Goal: Information Seeking & Learning: Find specific fact

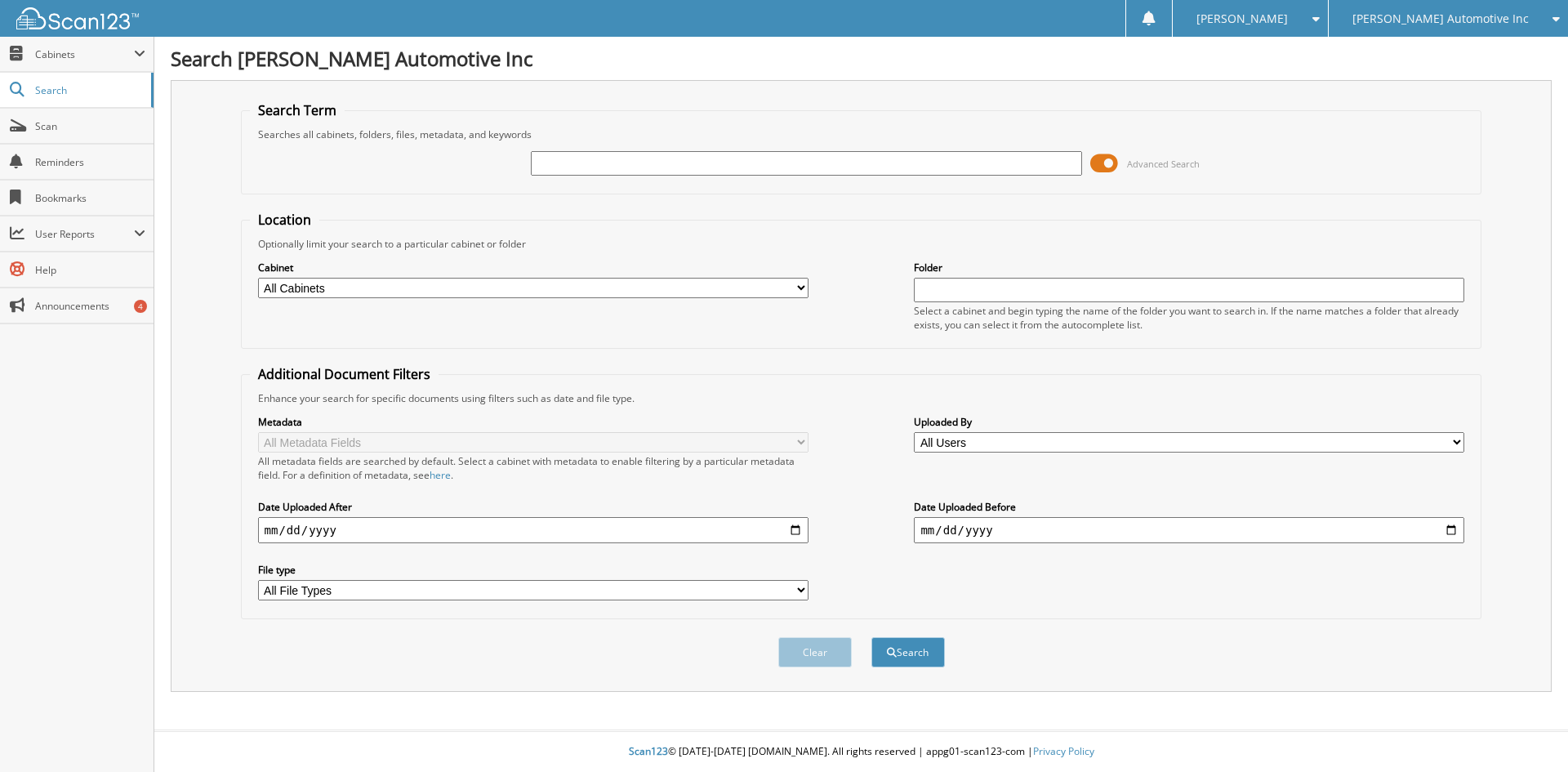
click at [1103, 165] on span at bounding box center [1103, 163] width 28 height 24
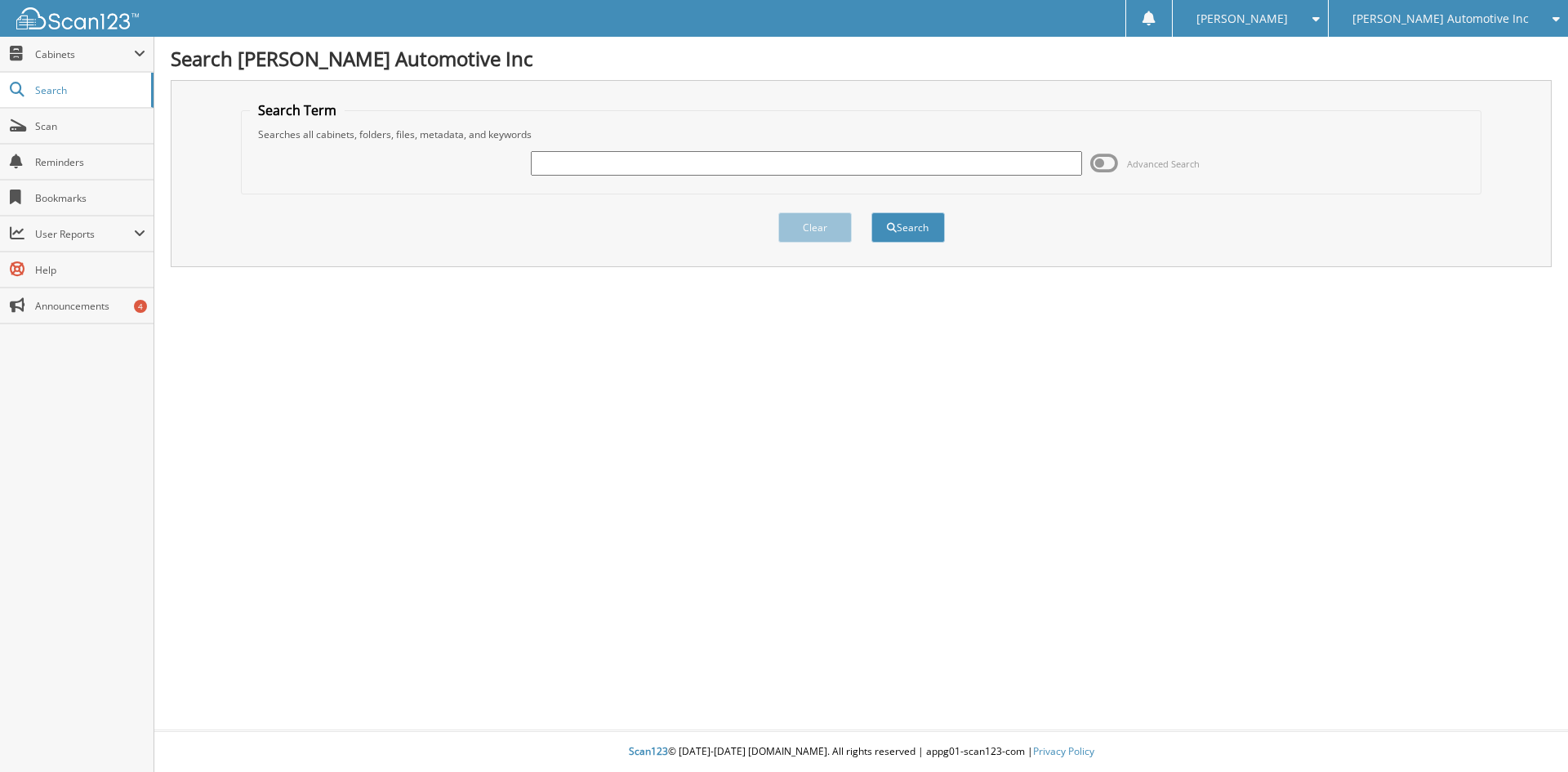
click at [574, 132] on div "Searches all cabinets, folders, files, metadata, and keywords" at bounding box center [861, 135] width 1223 height 14
click at [566, 150] on div at bounding box center [806, 163] width 550 height 28
click at [556, 172] on input "text" at bounding box center [806, 163] width 550 height 24
type input "[PERSON_NAME]"
click at [871, 213] on button "Search" at bounding box center [908, 228] width 73 height 30
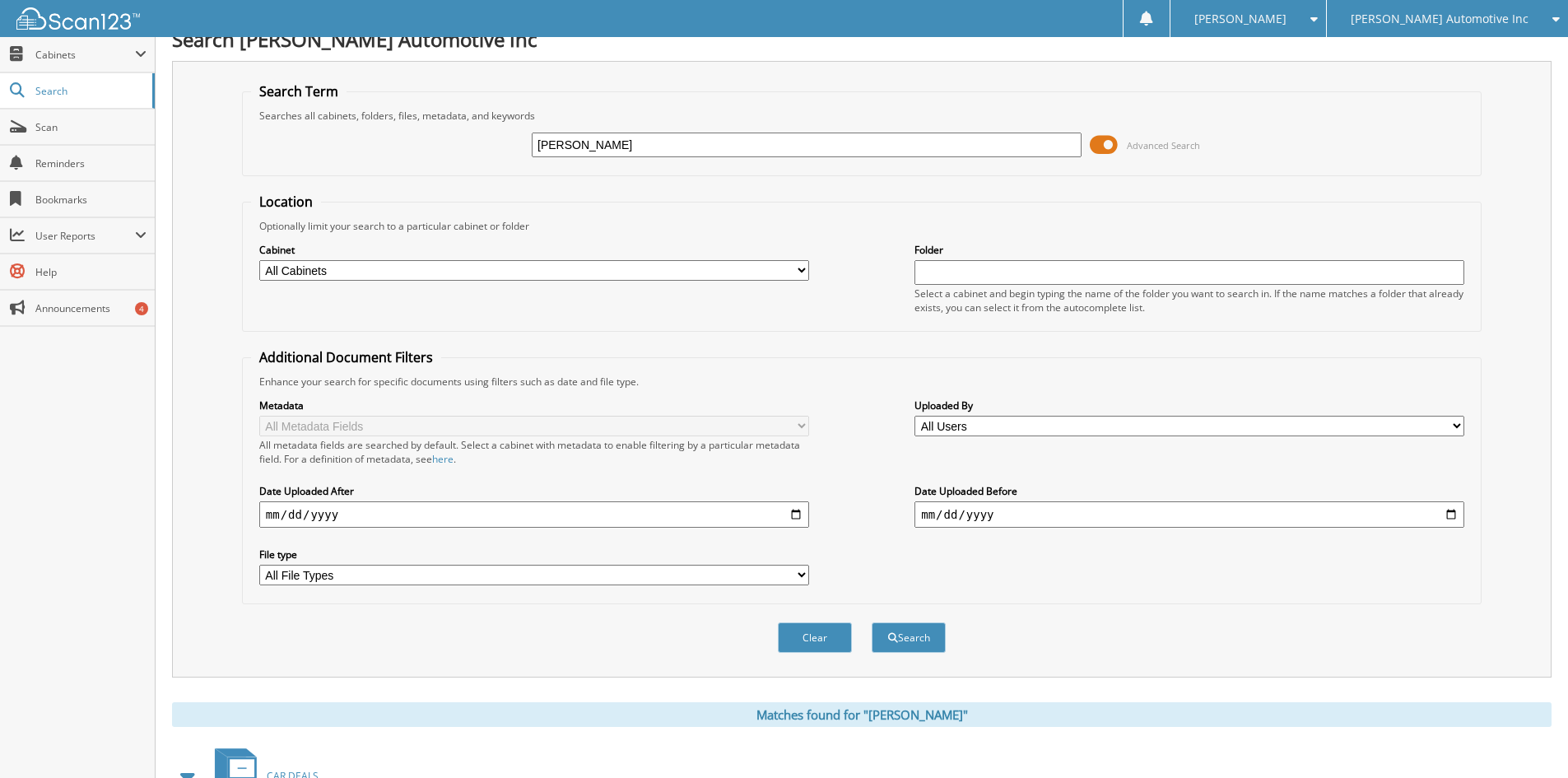
scroll to position [206, 0]
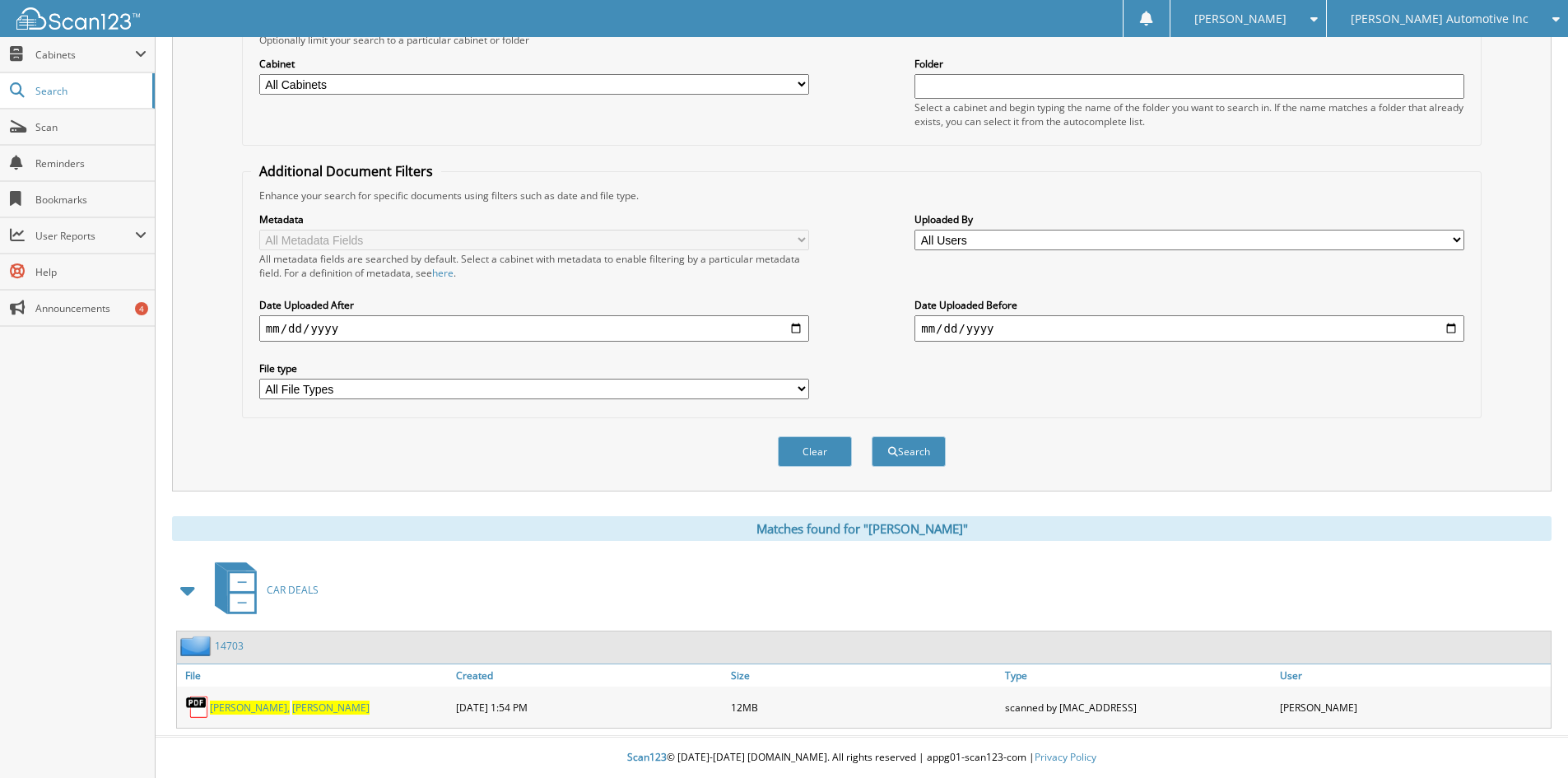
click at [293, 710] on span "[PERSON_NAME]" at bounding box center [331, 708] width 77 height 14
